Goal: Obtain resource: Obtain resource

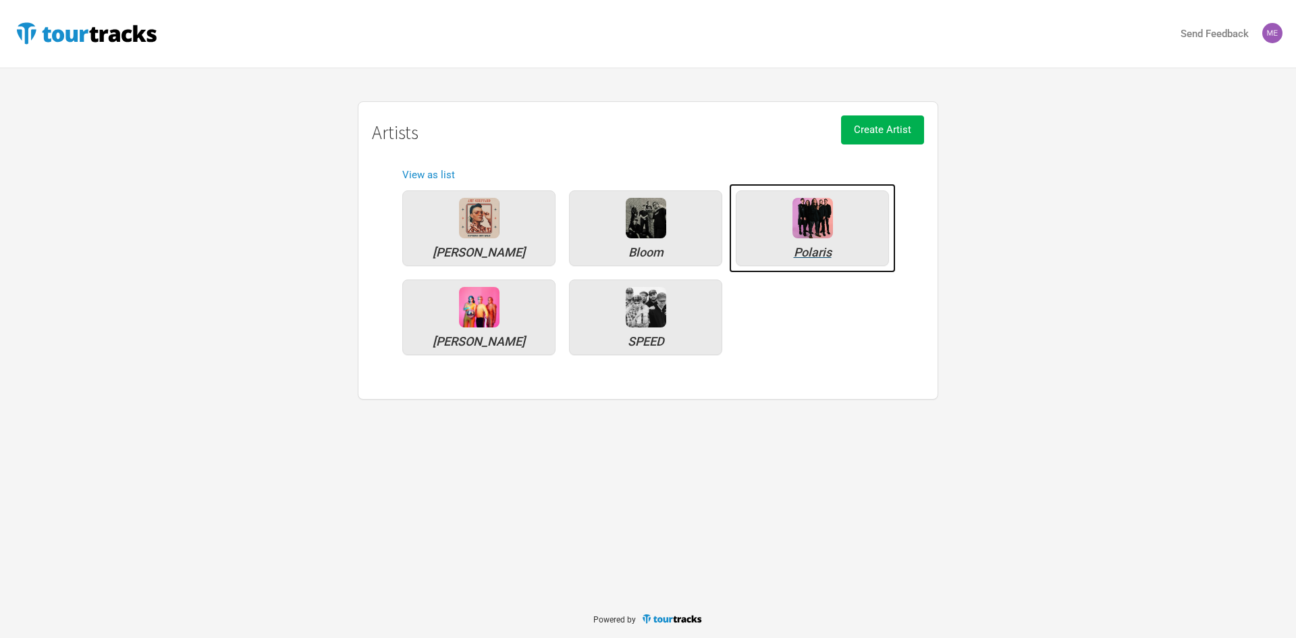
click at [814, 249] on div "Polaris" at bounding box center [812, 252] width 138 height 12
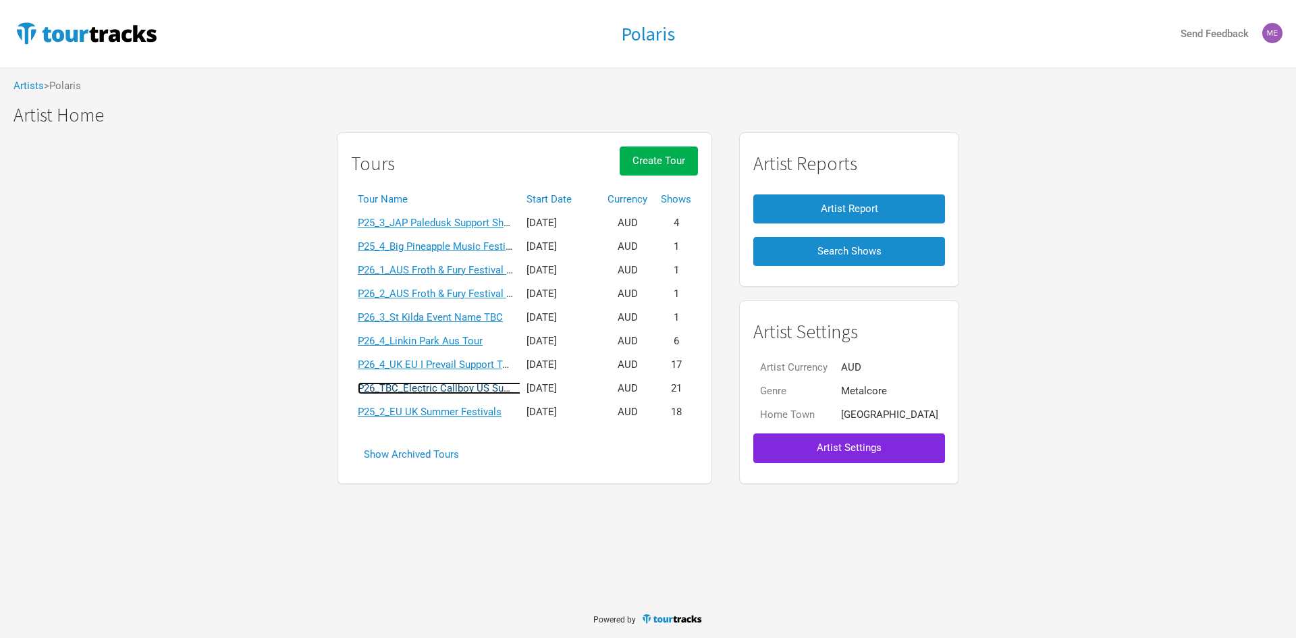
click at [471, 385] on link "P26_TBC_Electric Callboy US Support Tour" at bounding box center [454, 388] width 192 height 12
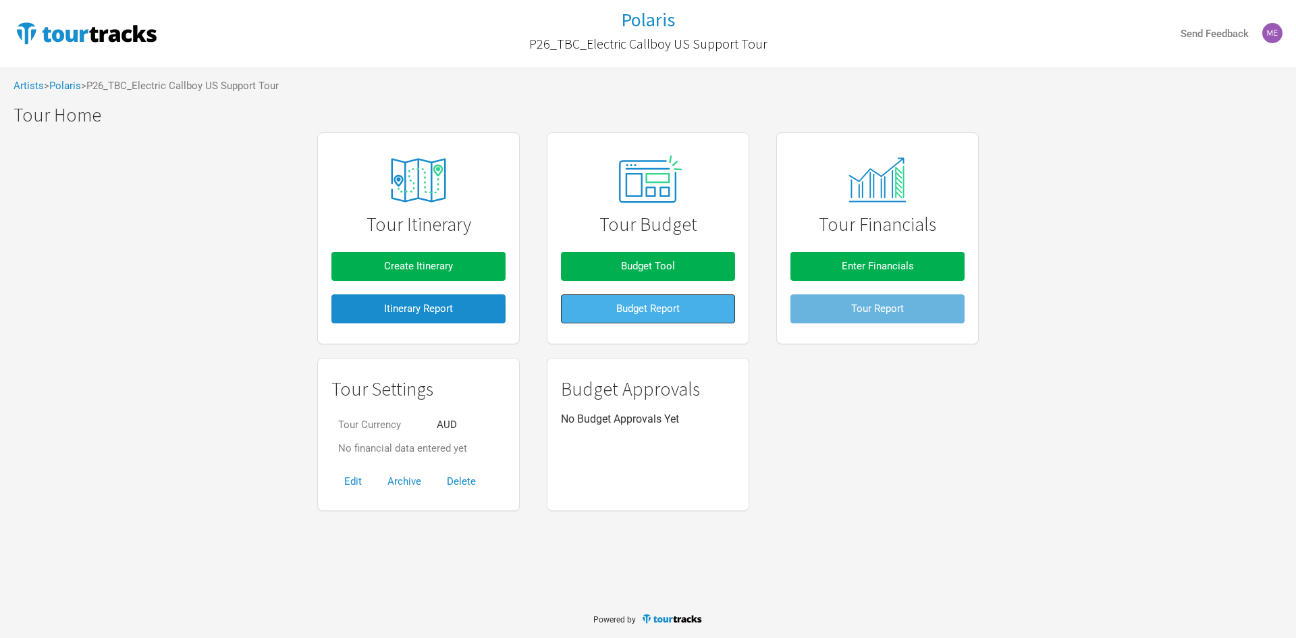
click at [712, 310] on button "Budget Report" at bounding box center [648, 308] width 174 height 29
